Goal: Complete application form: Complete application form

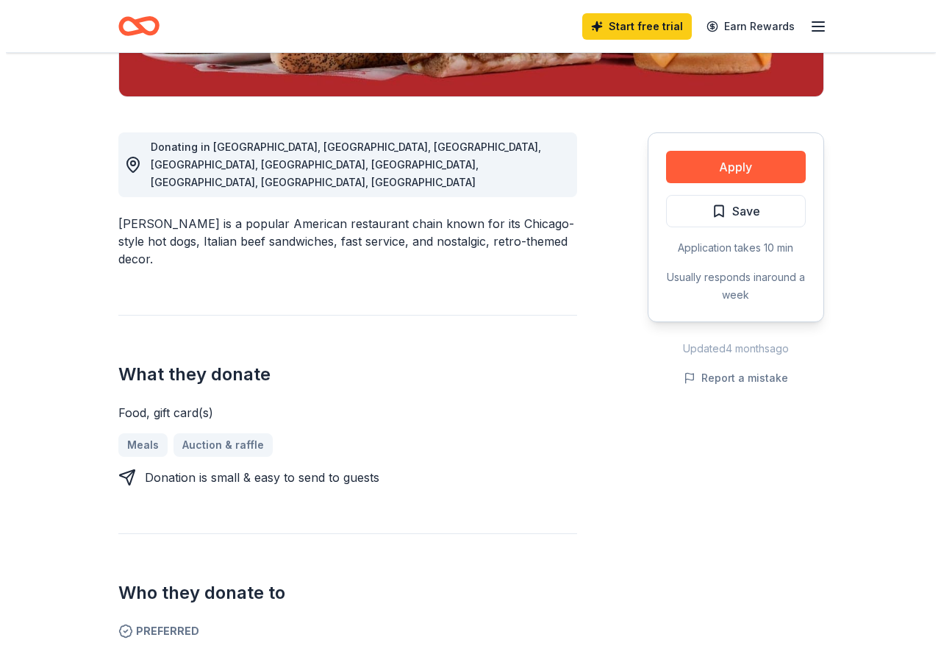
scroll to position [276, 0]
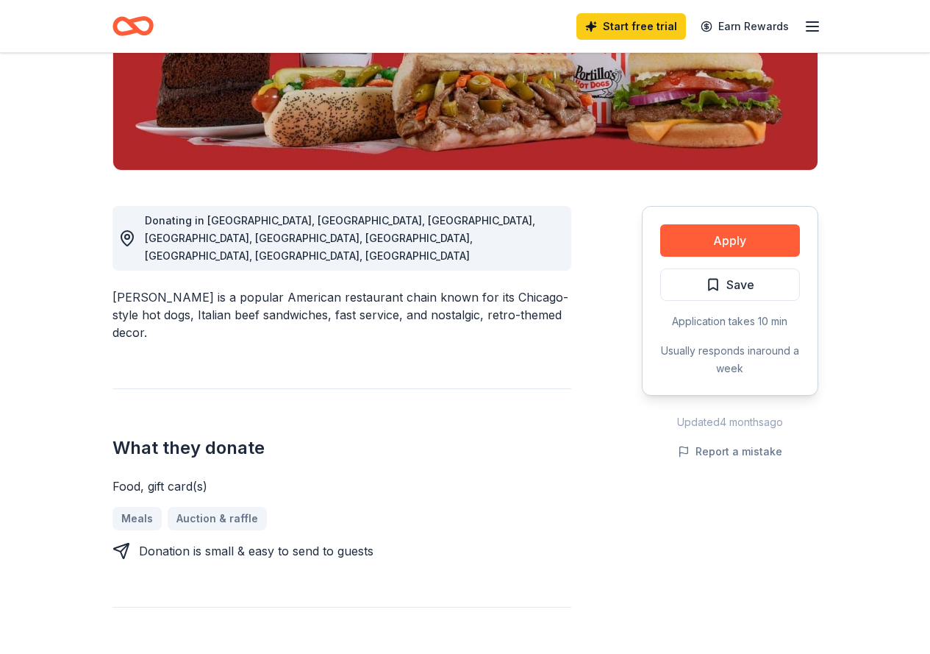
click at [735, 244] on button "Apply" at bounding box center [730, 240] width 140 height 32
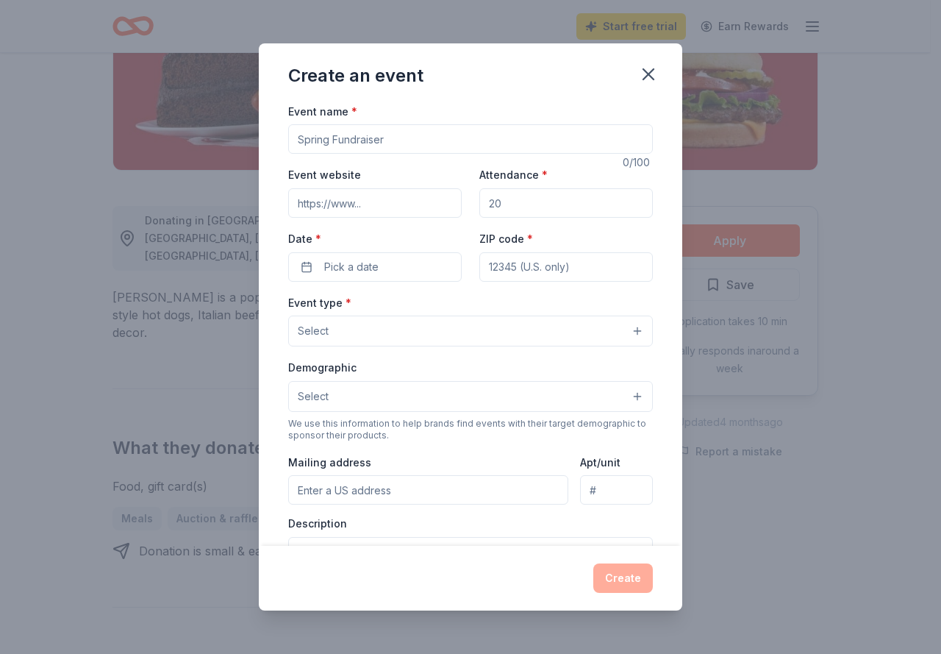
click at [390, 136] on input "Event name *" at bounding box center [470, 138] width 365 height 29
click at [292, 145] on input "Bingo Night" at bounding box center [470, 138] width 365 height 29
type input "[DATE] Bingo Night"
click at [516, 199] on input "Attendance *" at bounding box center [566, 202] width 174 height 29
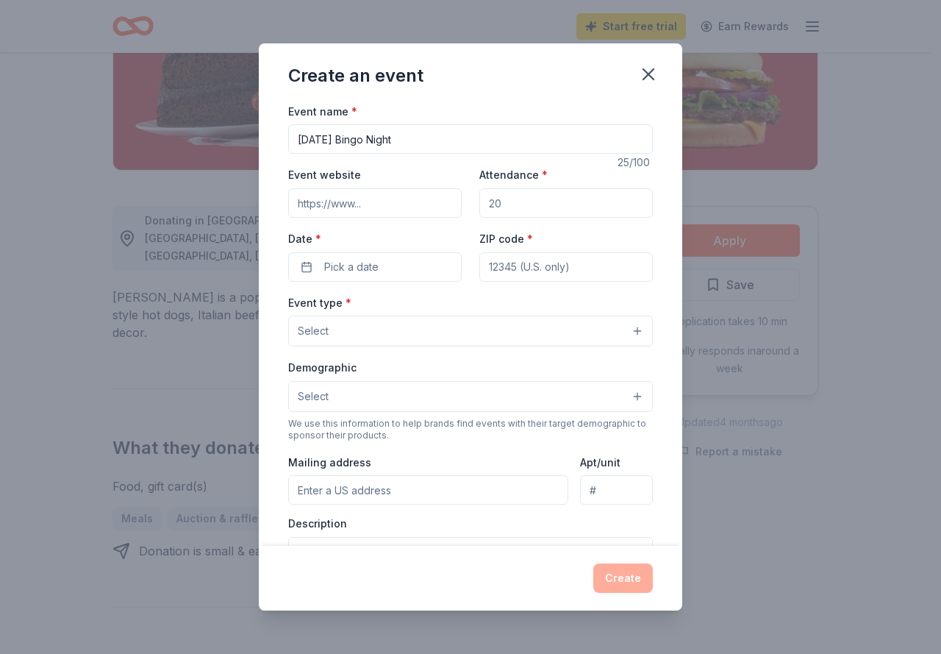
click at [516, 199] on input "Attendance *" at bounding box center [566, 202] width 174 height 29
type input "200"
click at [521, 199] on input "200" at bounding box center [566, 202] width 174 height 29
type input "2"
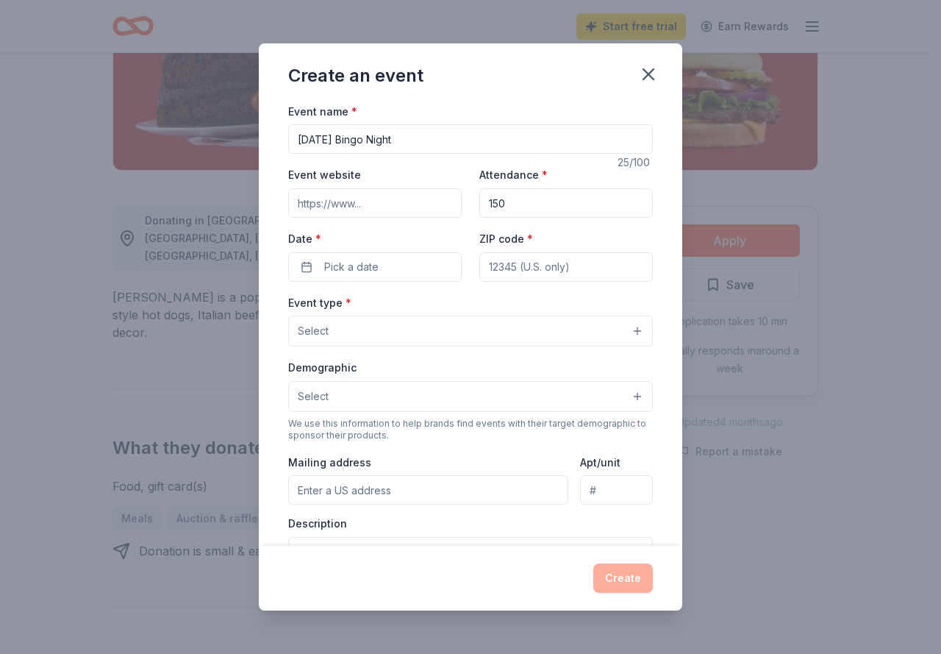
type input "150"
click at [337, 262] on span "Pick a date" at bounding box center [351, 267] width 54 height 18
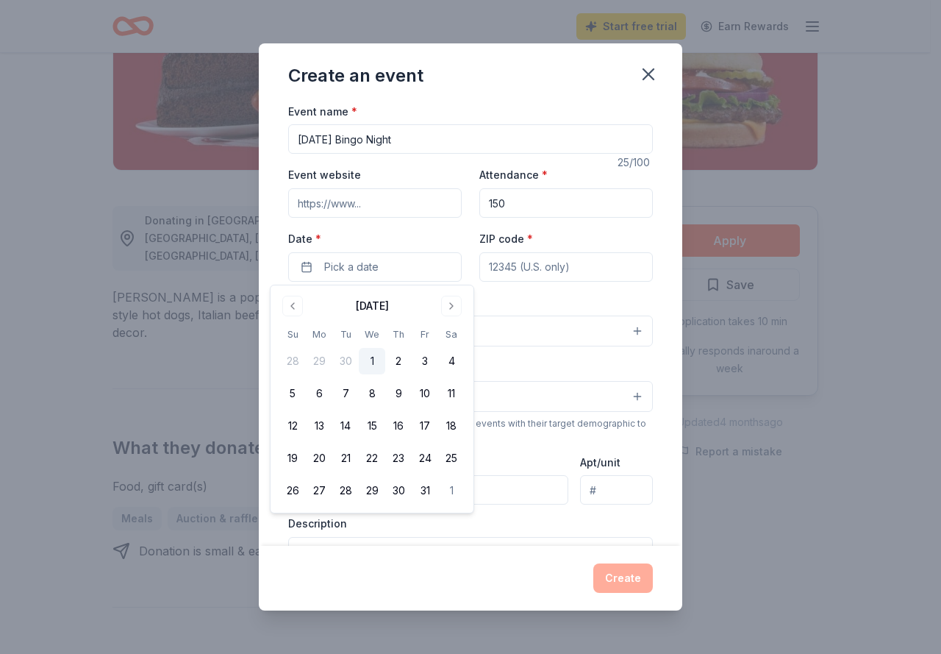
click at [447, 301] on button "Go to next month" at bounding box center [451, 306] width 21 height 21
click at [398, 467] on button "20" at bounding box center [398, 458] width 26 height 26
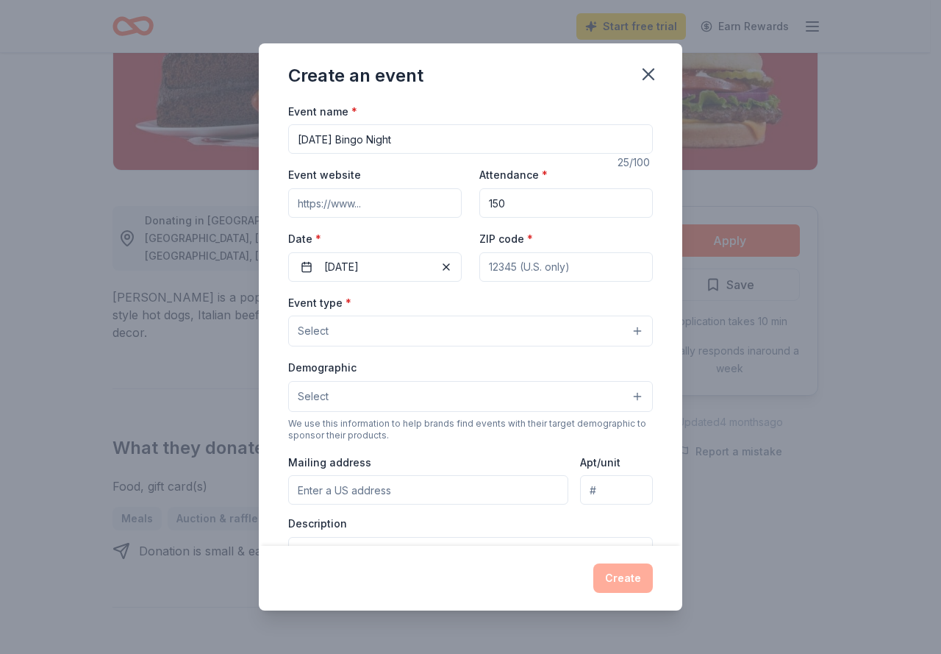
click at [523, 265] on input "ZIP code *" at bounding box center [566, 266] width 174 height 29
type input "60505"
click at [476, 329] on button "Select" at bounding box center [470, 330] width 365 height 31
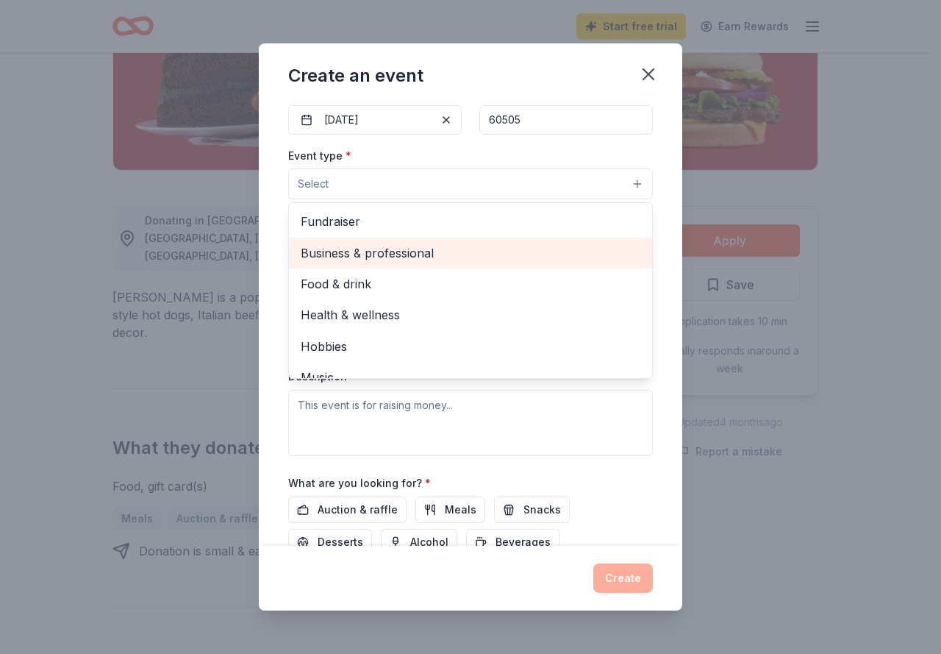
scroll to position [74, 0]
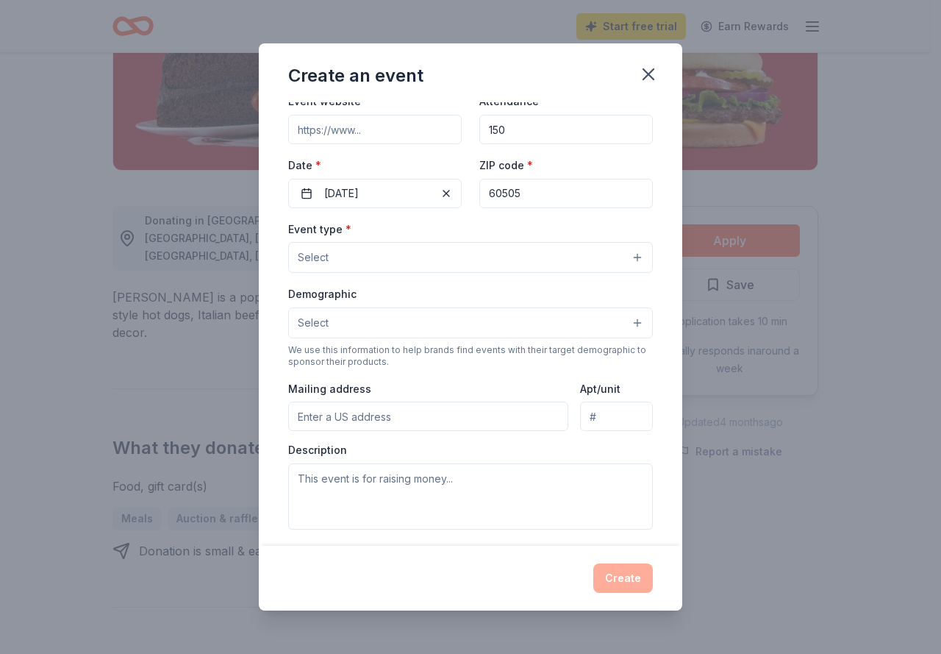
click at [390, 260] on button "Select" at bounding box center [470, 257] width 365 height 31
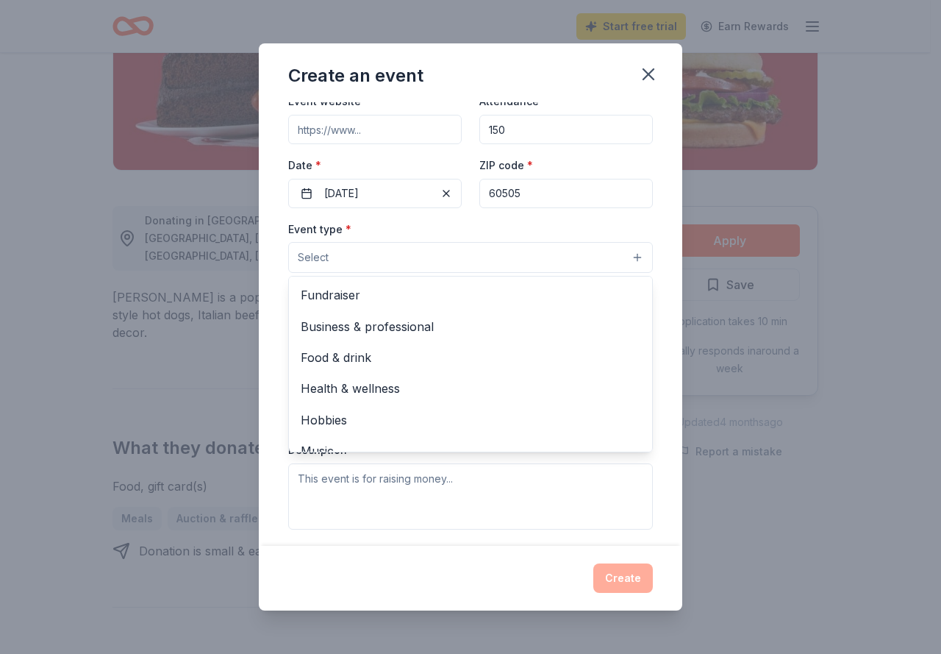
click at [390, 260] on button "Select" at bounding box center [470, 257] width 365 height 31
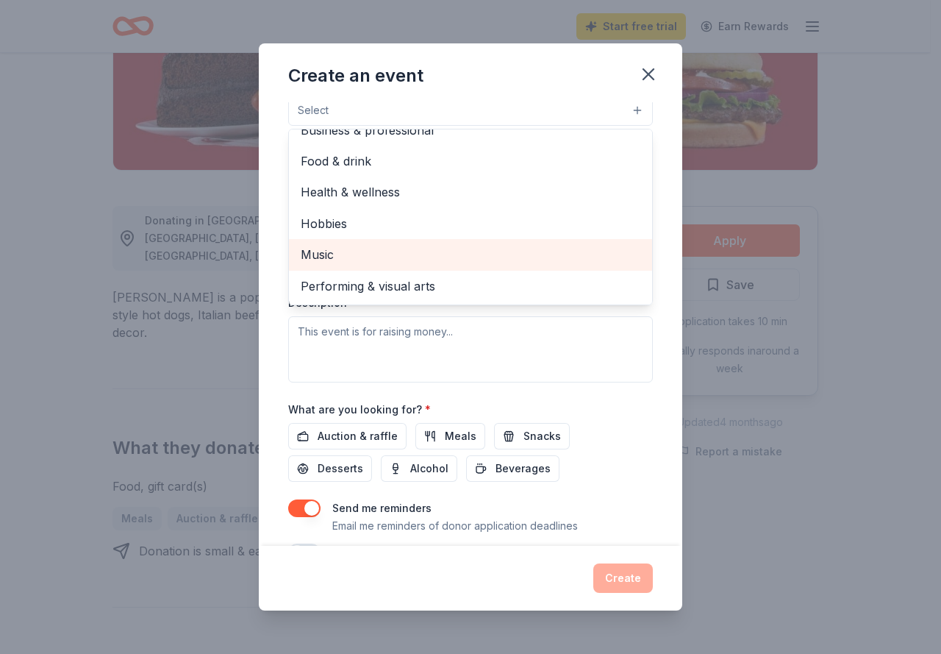
scroll to position [0, 0]
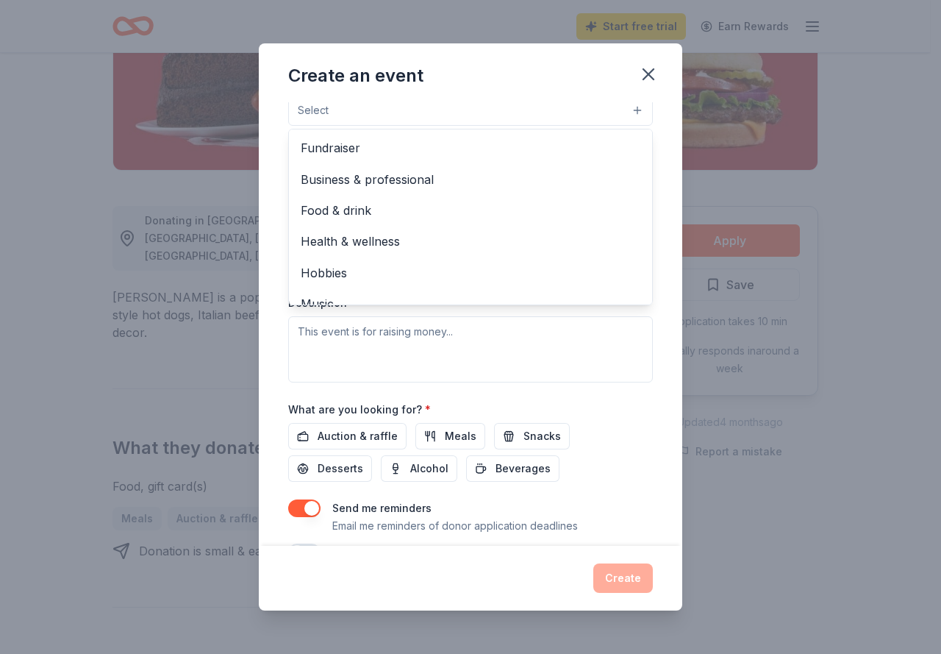
click at [496, 112] on button "Select" at bounding box center [470, 110] width 365 height 31
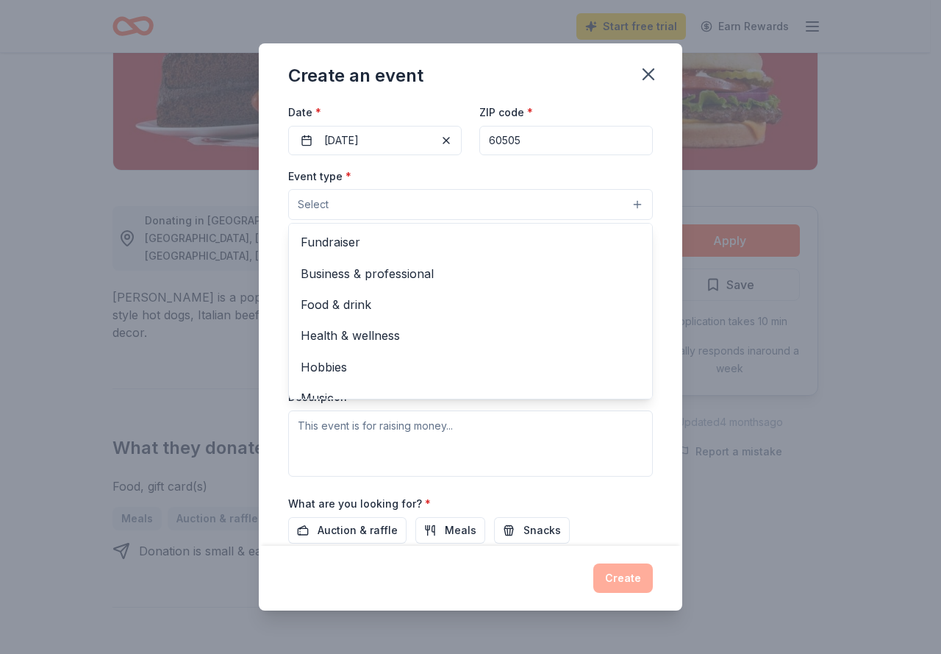
scroll to position [114, 0]
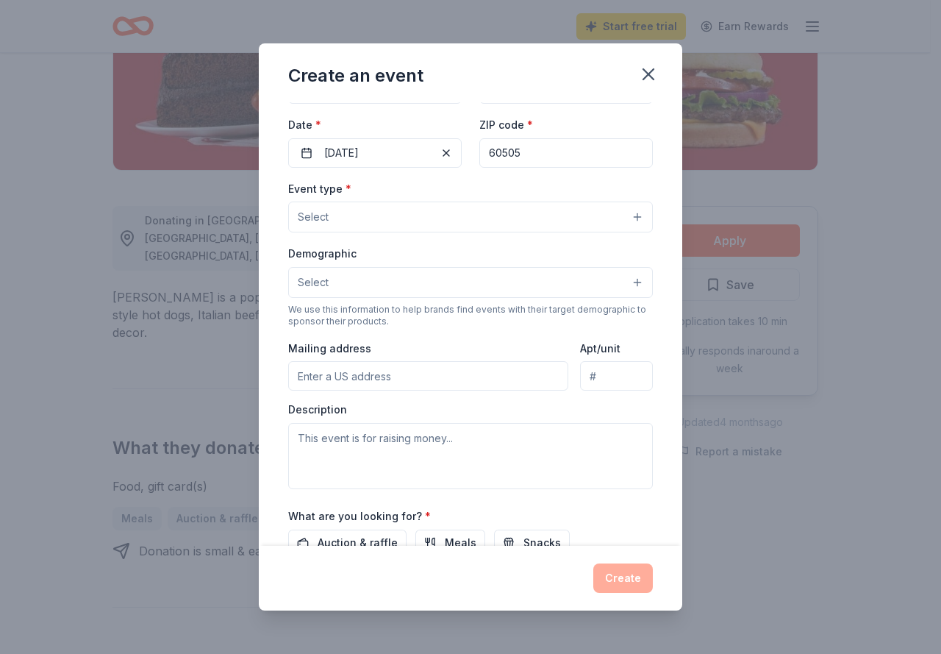
click at [426, 218] on button "Select" at bounding box center [470, 216] width 365 height 31
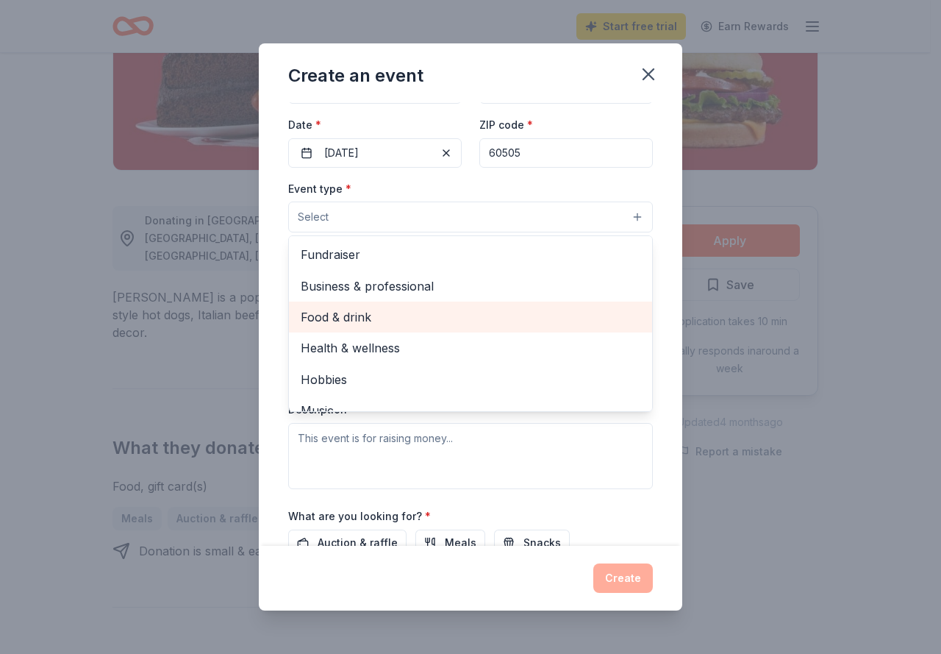
click at [371, 317] on span "Food & drink" at bounding box center [471, 316] width 340 height 19
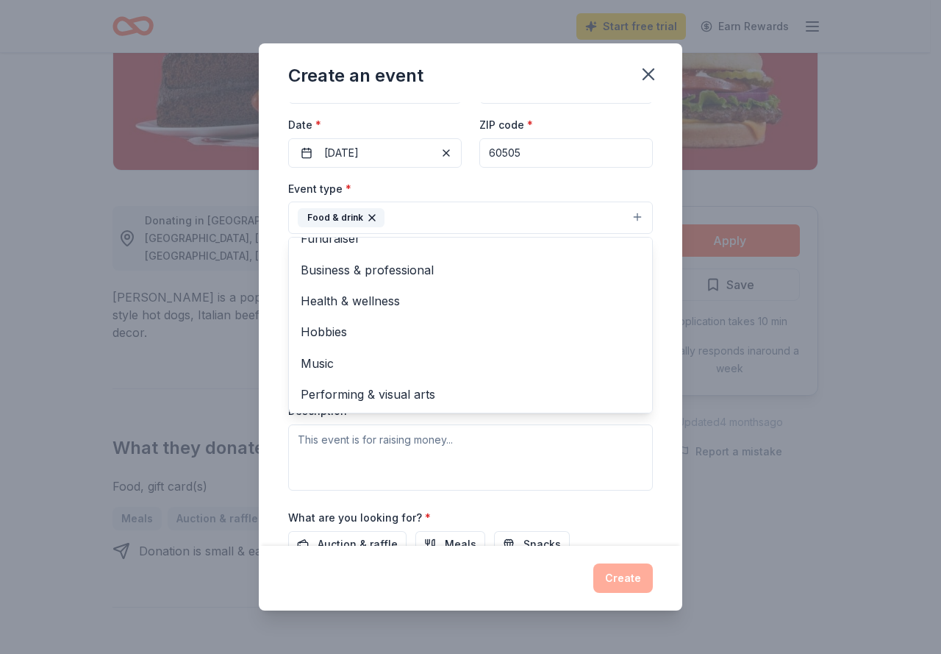
click at [666, 351] on div "Event name * [DATE] Bingo Night 25 /100 Event website Attendance * 150 Date * […" at bounding box center [470, 323] width 423 height 443
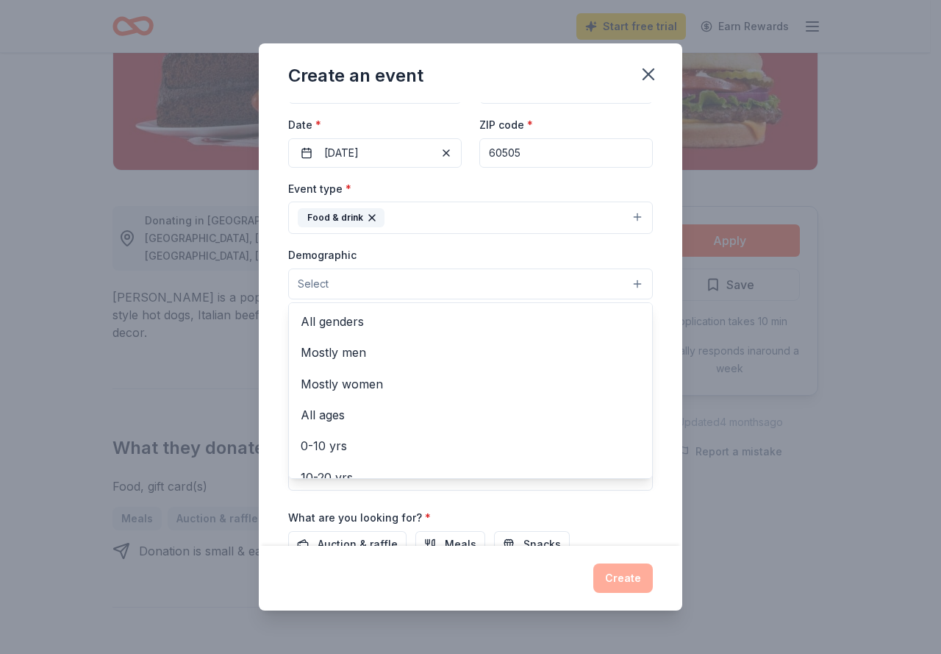
click at [432, 285] on button "Select" at bounding box center [470, 283] width 365 height 31
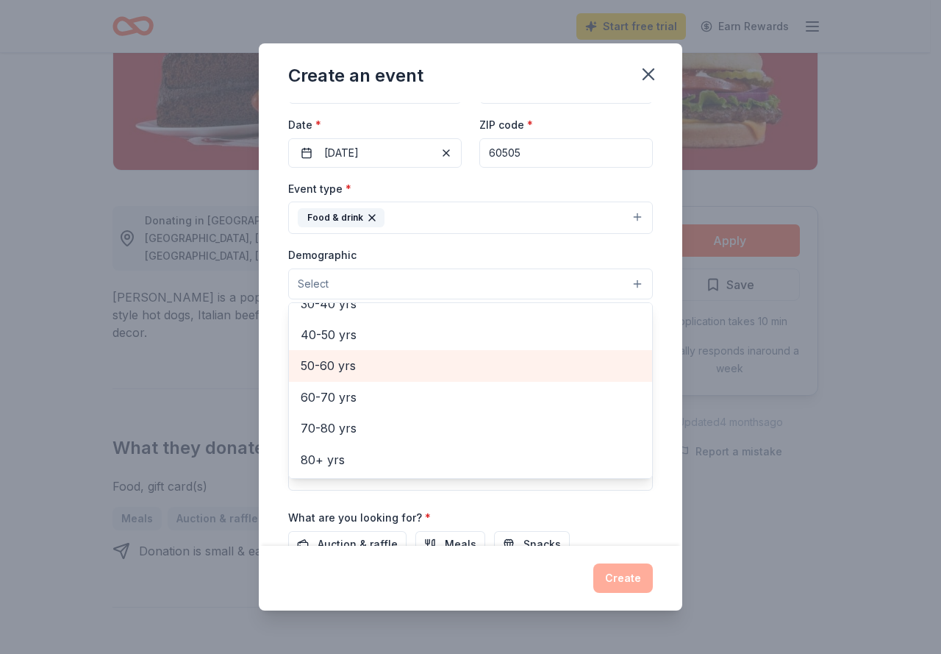
scroll to position [0, 0]
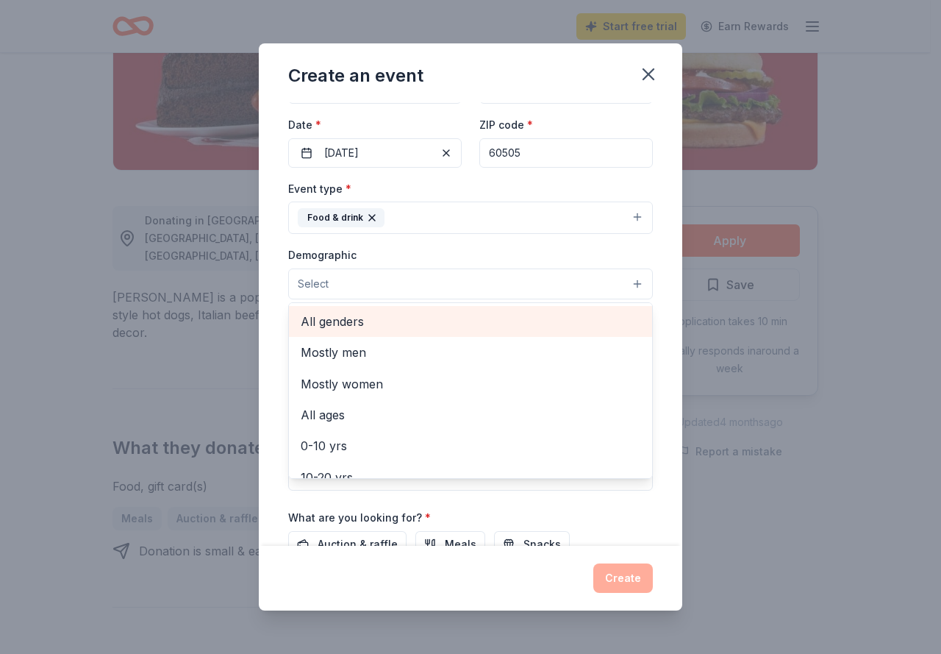
click at [375, 321] on span "All genders" at bounding box center [471, 321] width 340 height 19
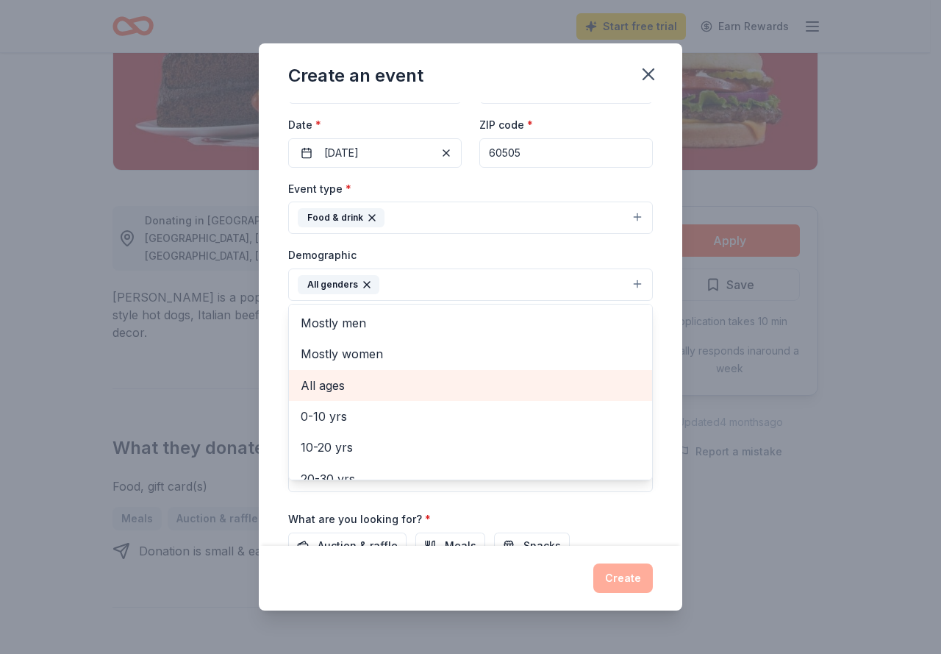
click at [423, 383] on span "All ages" at bounding box center [471, 385] width 340 height 19
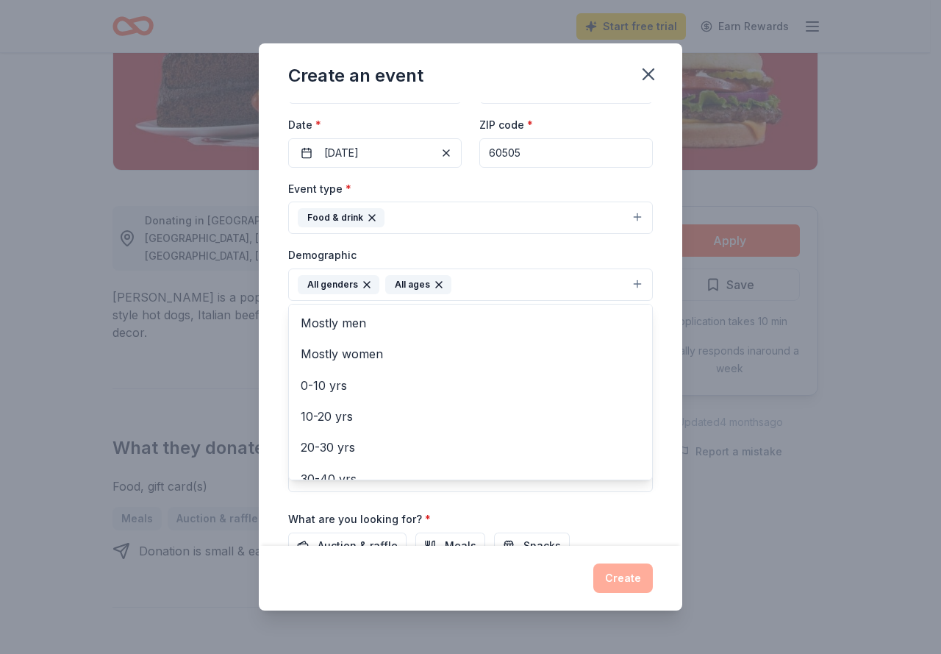
click at [654, 323] on div "Event name * [DATE] Bingo Night 25 /100 Event website Attendance * 150 Date * […" at bounding box center [470, 323] width 423 height 443
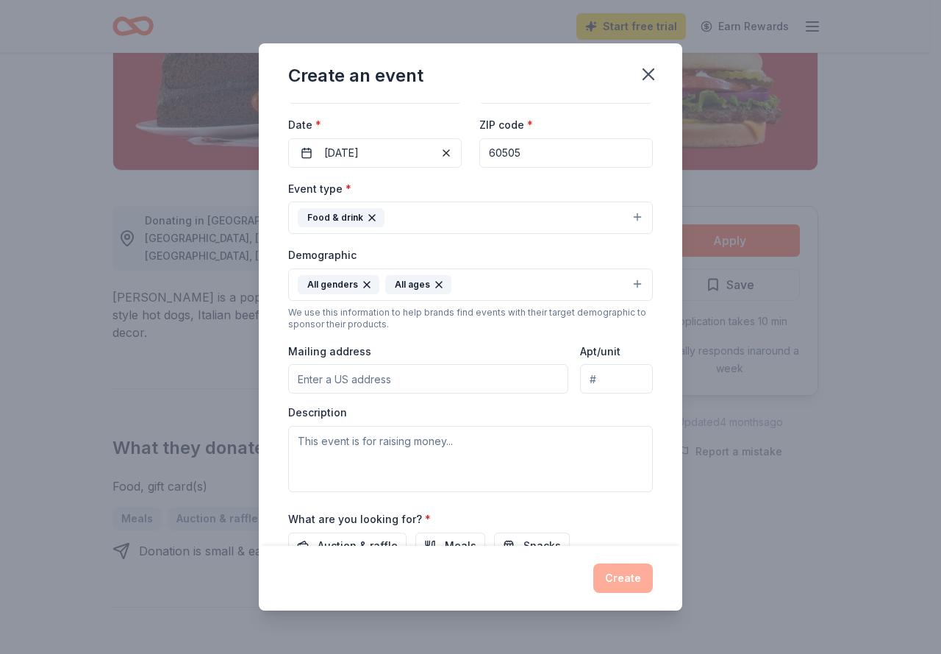
click at [418, 377] on input "Mailing address" at bounding box center [428, 378] width 280 height 29
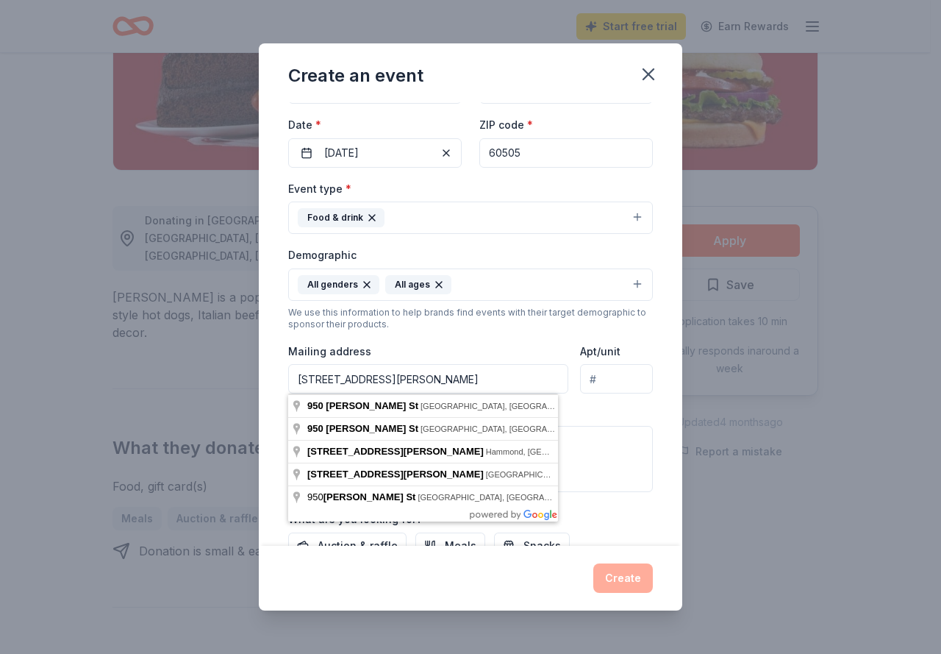
scroll to position [261, 0]
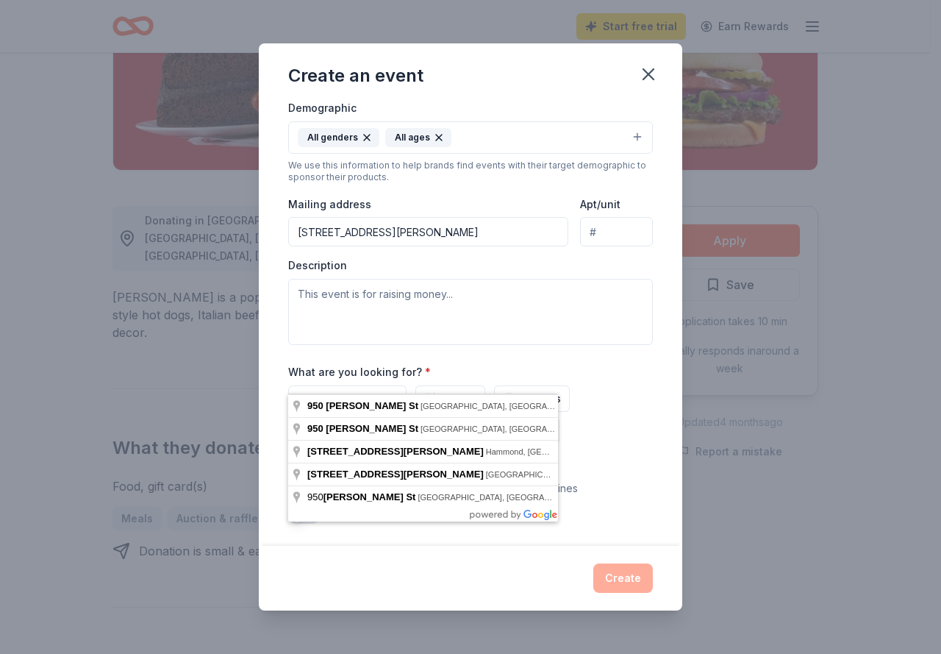
type input "[STREET_ADDRESS][PERSON_NAME]"
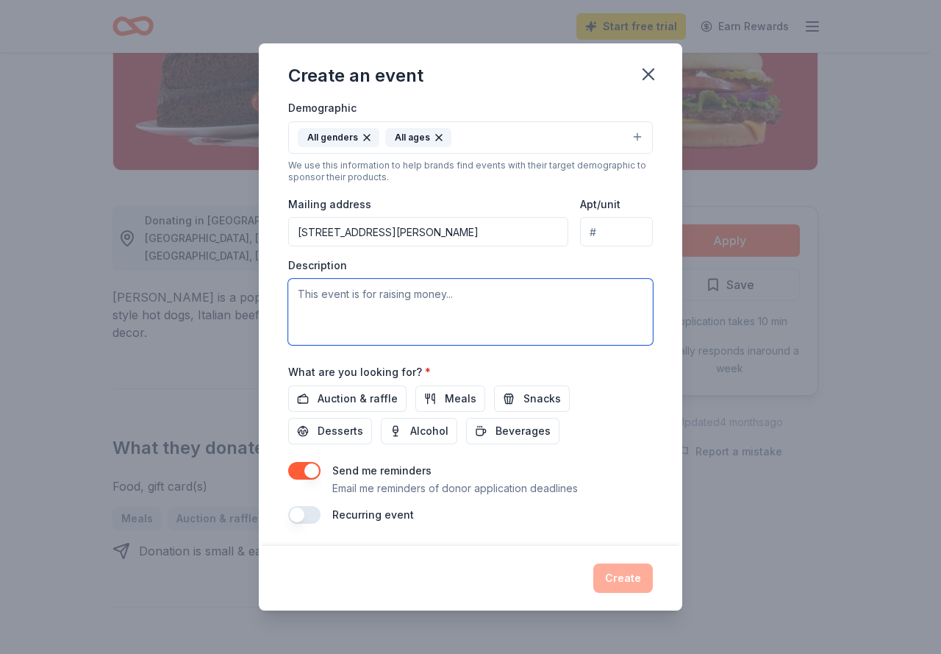
click at [434, 292] on textarea at bounding box center [470, 312] width 365 height 66
click at [472, 297] on textarea "This event is a BIngo" at bounding box center [470, 312] width 365 height 66
type textarea "This event is a BIngo Night giving families a night"
